Goal: Find specific page/section: Find specific page/section

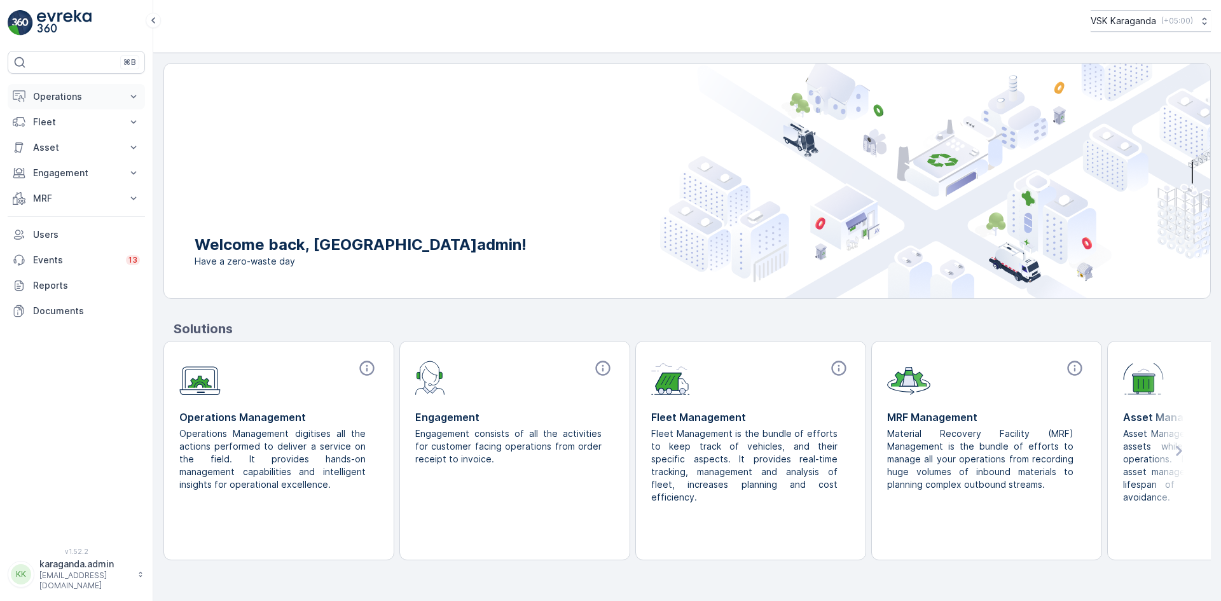
click at [58, 97] on p "Operations" at bounding box center [76, 96] width 86 height 13
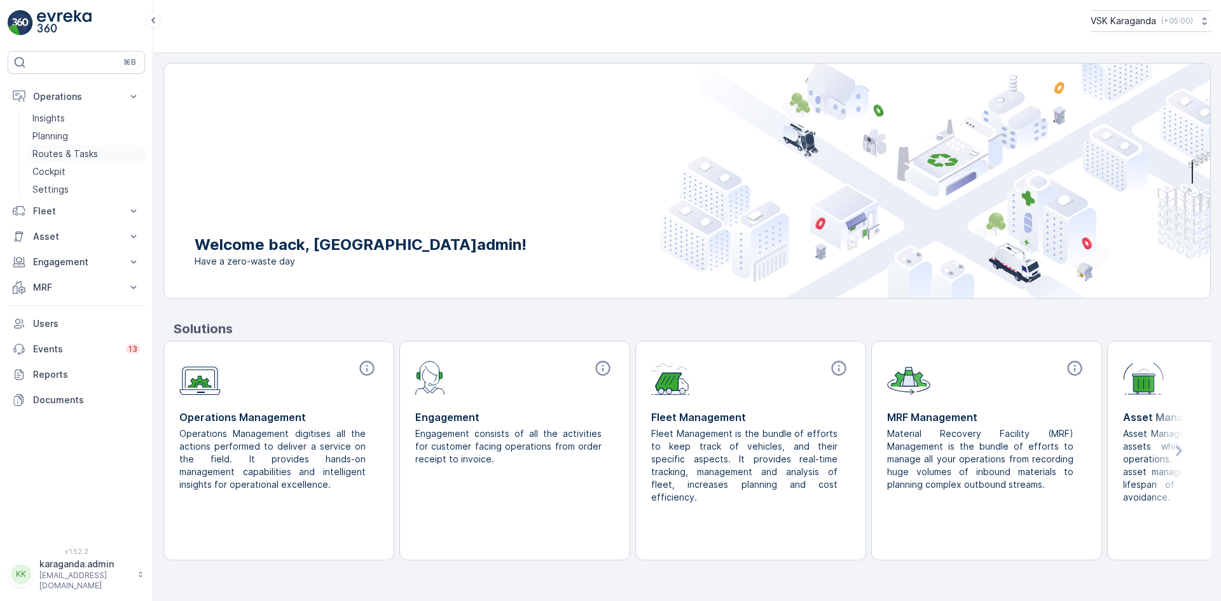
click at [81, 155] on p "Routes & Tasks" at bounding box center [65, 154] width 66 height 13
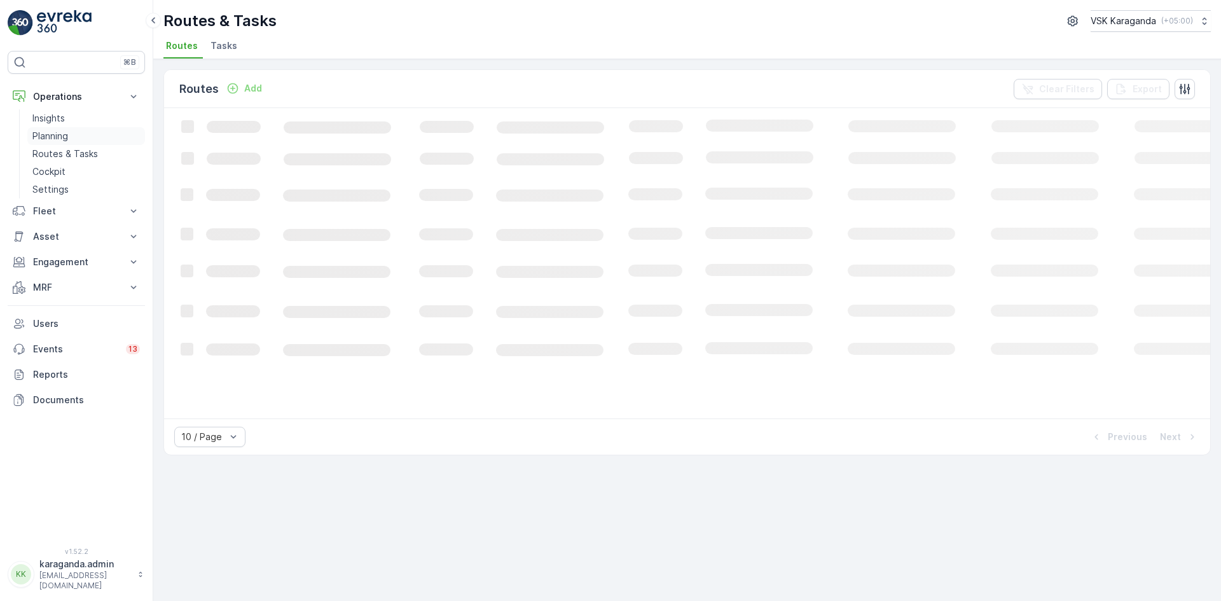
click at [55, 132] on p "Planning" at bounding box center [50, 136] width 36 height 13
click at [319, 41] on span "Service Points" at bounding box center [325, 45] width 64 height 13
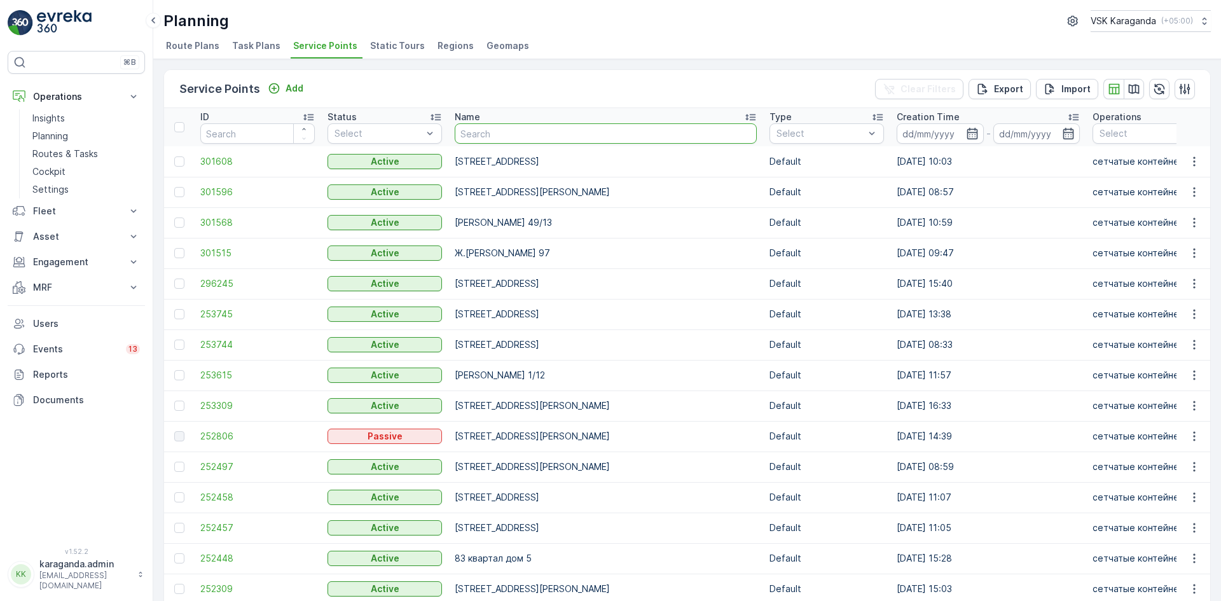
click at [520, 139] on input "text" at bounding box center [606, 133] width 302 height 20
type input "терешковой"
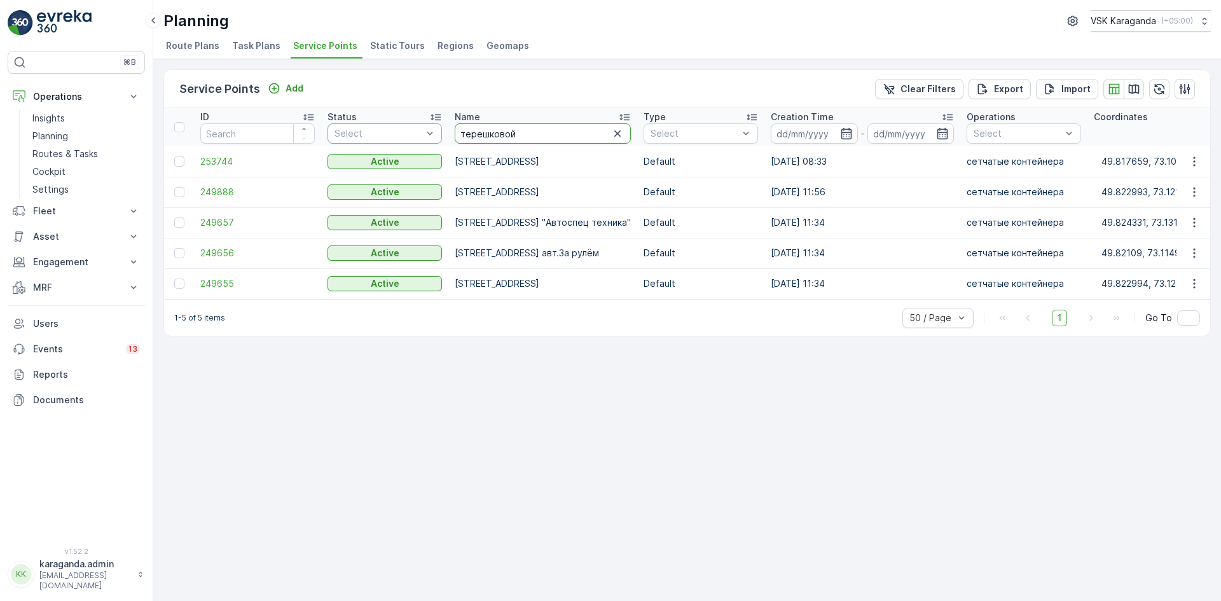
drag, startPoint x: 518, startPoint y: 136, endPoint x: 406, endPoint y: 138, distance: 112.6
click at [410, 138] on tr "ID Status Select Name терешковой Type Select Creation Time - Operations Select …" at bounding box center [1152, 127] width 1976 height 38
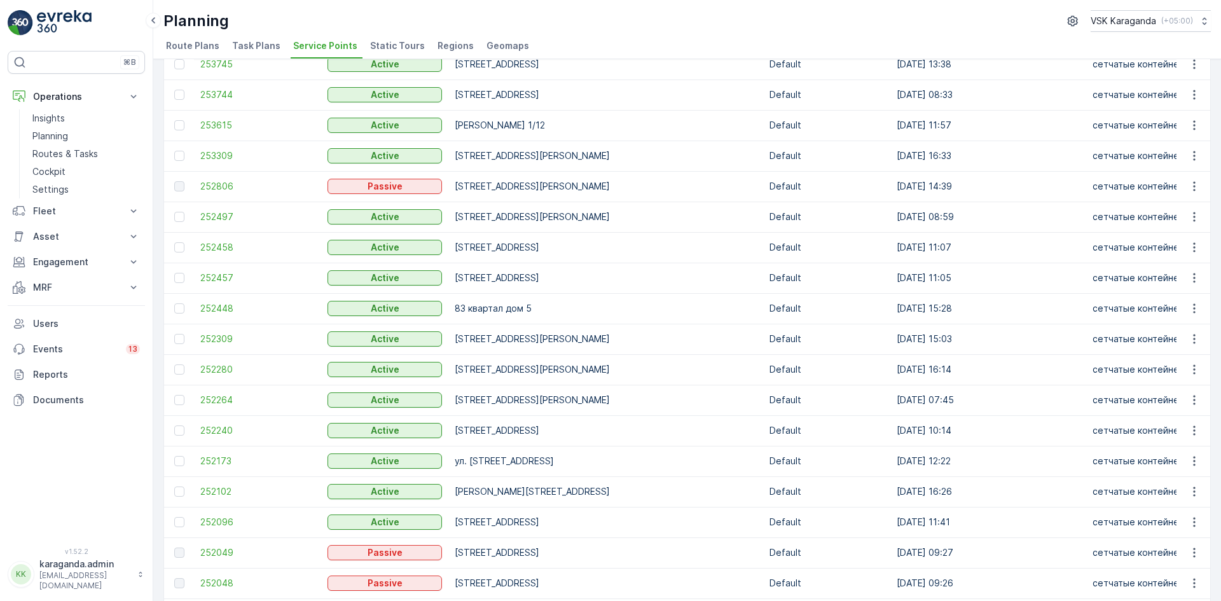
scroll to position [254, 0]
